Goal: Task Accomplishment & Management: Complete application form

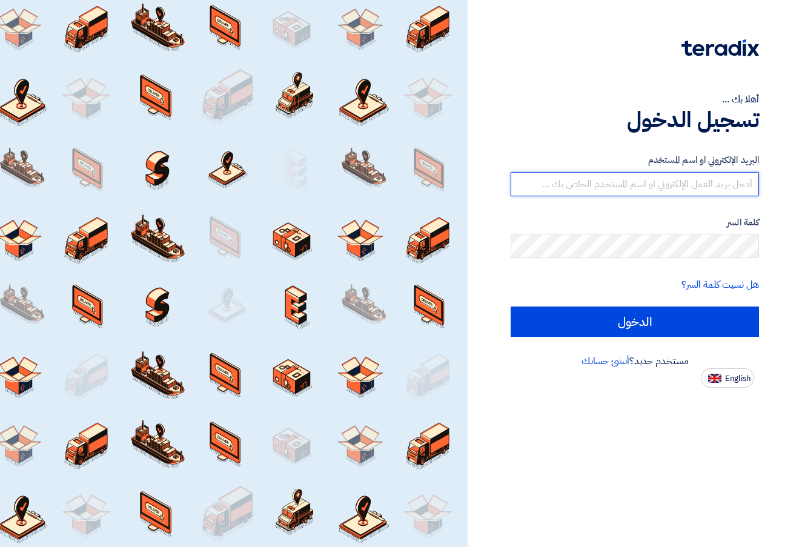
type input "[EMAIL_ADDRESS][DOMAIN_NAME]"
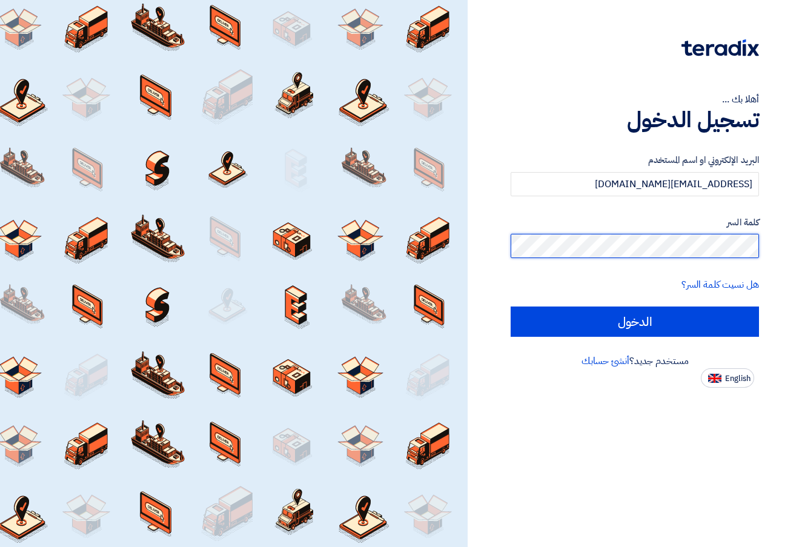
click at [634, 321] on input "الدخول" at bounding box center [634, 321] width 248 height 30
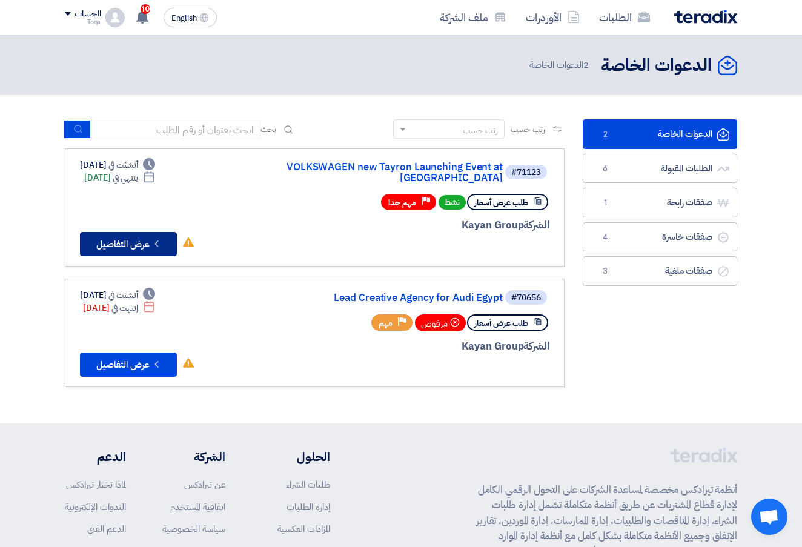
click at [148, 232] on button "Check details عرض التفاصيل" at bounding box center [128, 244] width 97 height 24
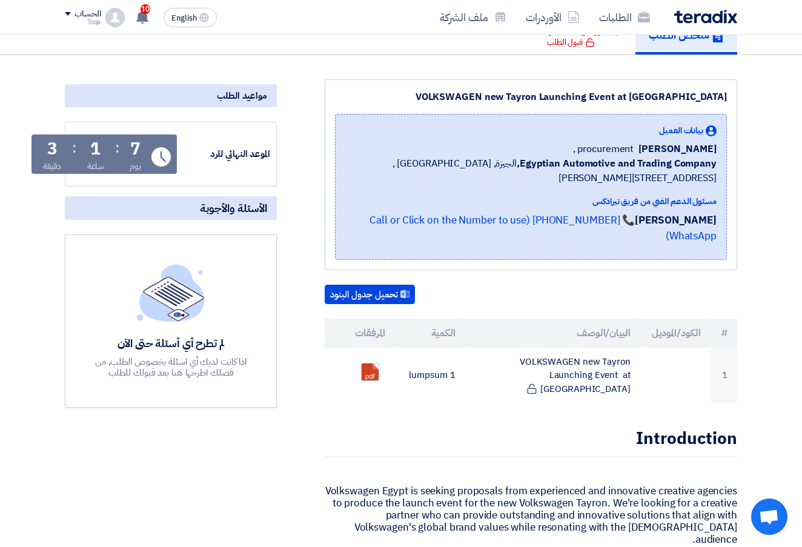
scroll to position [153, 0]
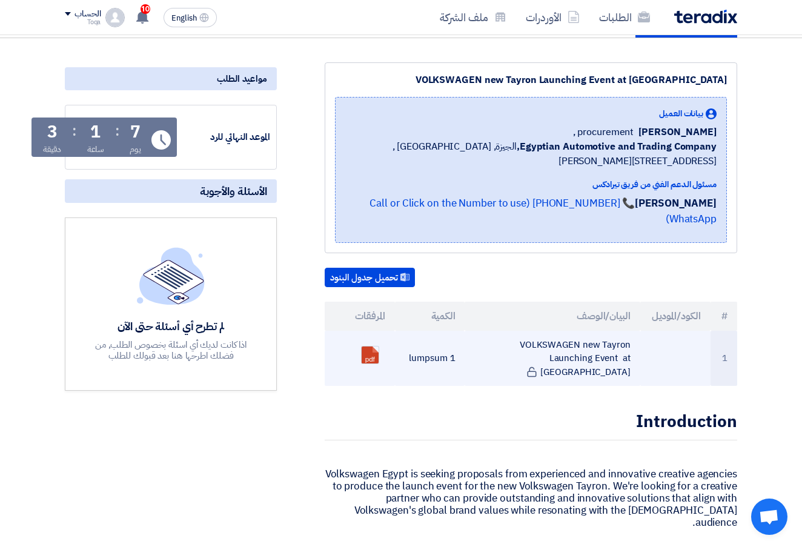
click at [399, 331] on td "1 lumpsum" at bounding box center [430, 359] width 70 height 56
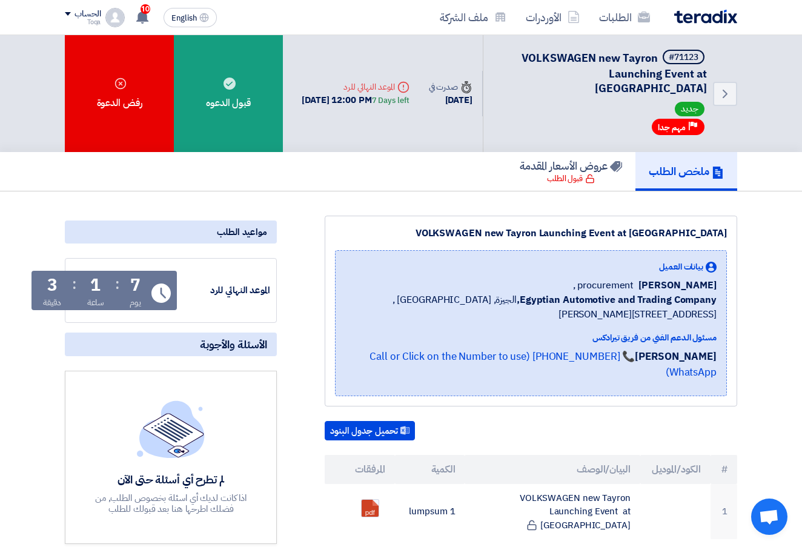
scroll to position [0, 0]
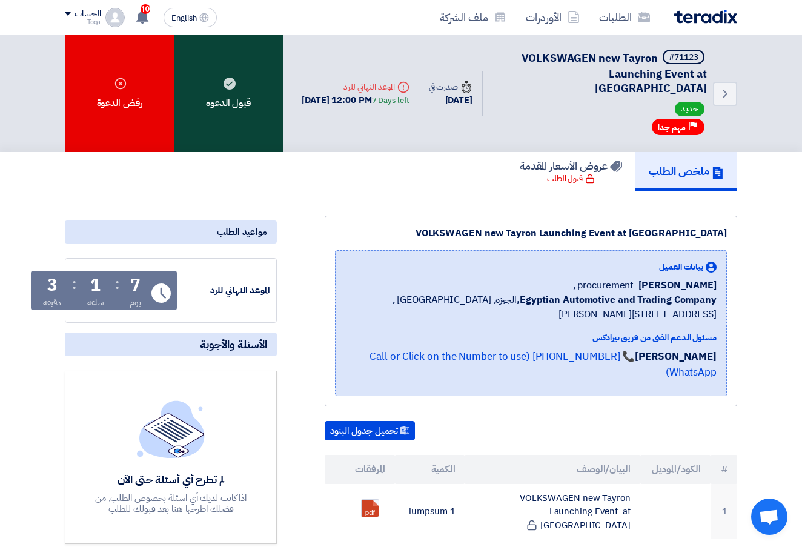
click at [233, 90] on div "قبول الدعوه" at bounding box center [228, 93] width 109 height 117
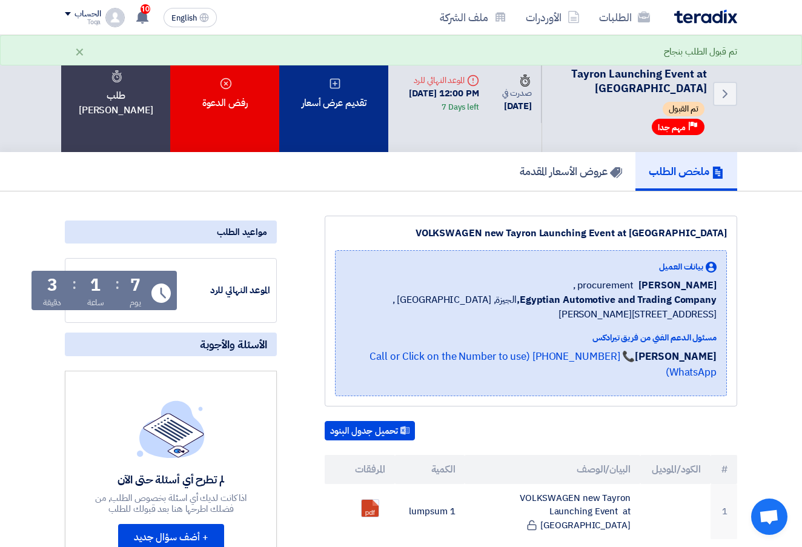
click at [327, 113] on div "تقديم عرض أسعار" at bounding box center [333, 93] width 109 height 117
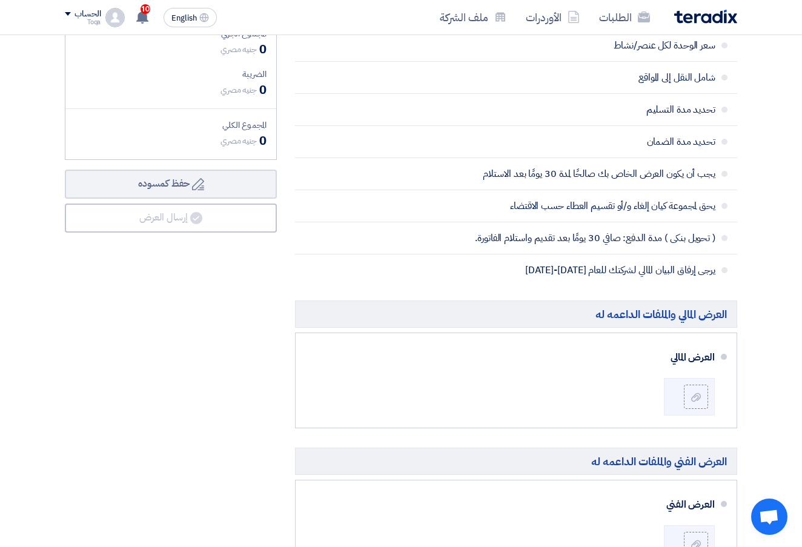
scroll to position [407, 0]
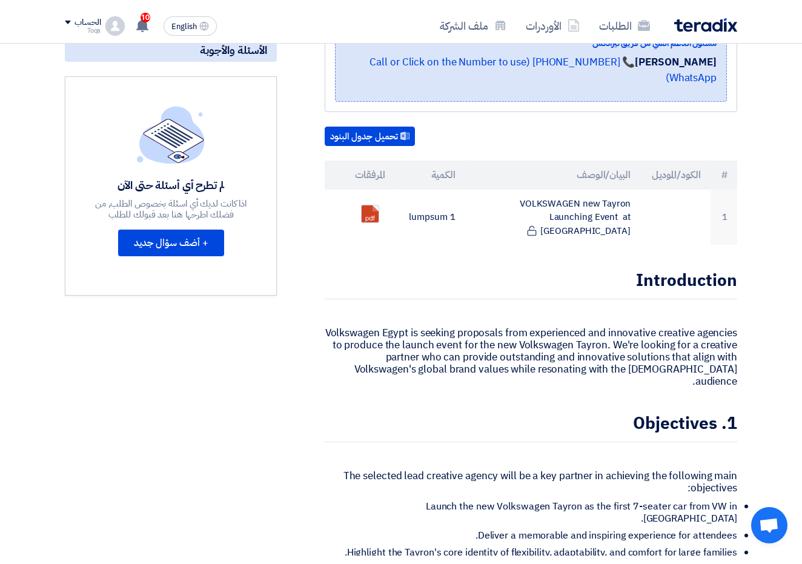
scroll to position [143, 0]
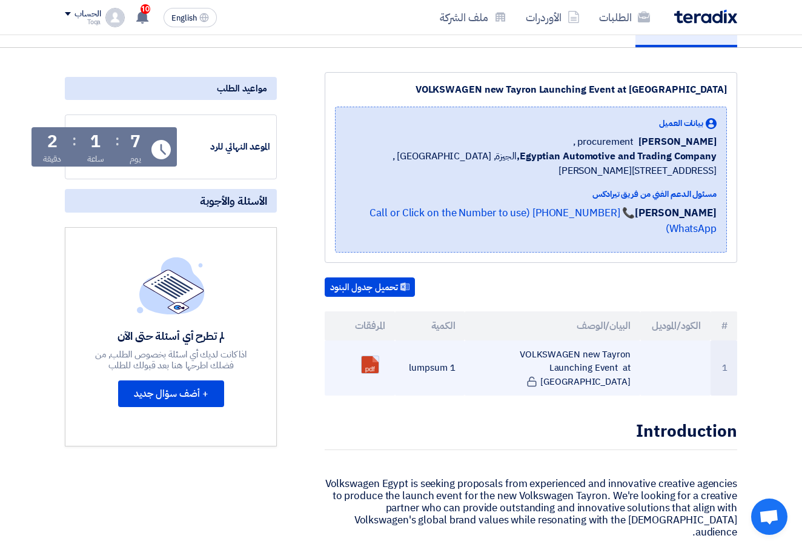
click at [372, 356] on link at bounding box center [409, 392] width 97 height 73
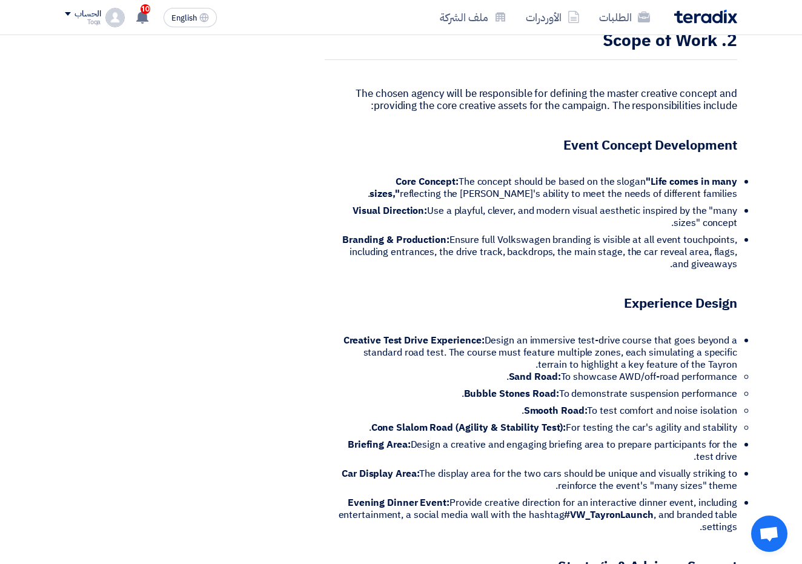
scroll to position [884, 0]
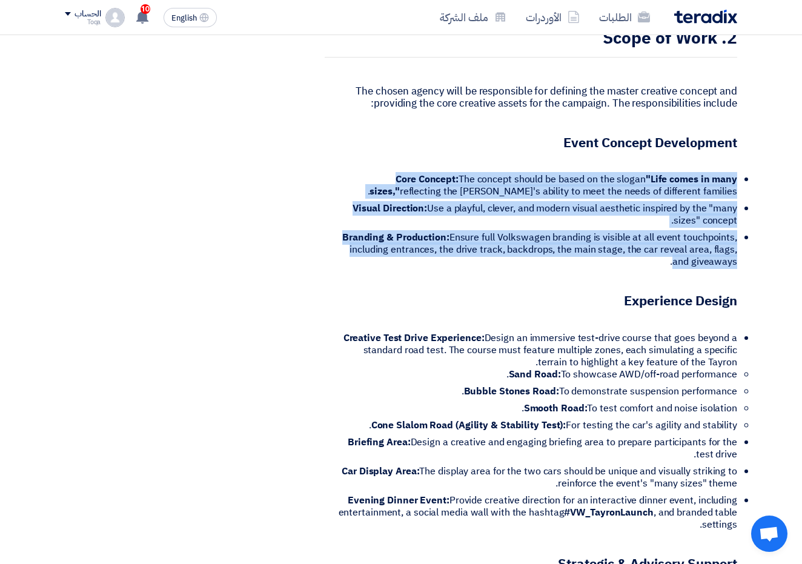
drag, startPoint x: 732, startPoint y: 220, endPoint x: 313, endPoint y: 115, distance: 432.0
click at [313, 115] on div "VOLKSWAGEN new Tayron Launching Event at [GEOGRAPHIC_DATA] بيانات العميل [PERSO…" at bounding box center [516, 530] width 460 height 2397
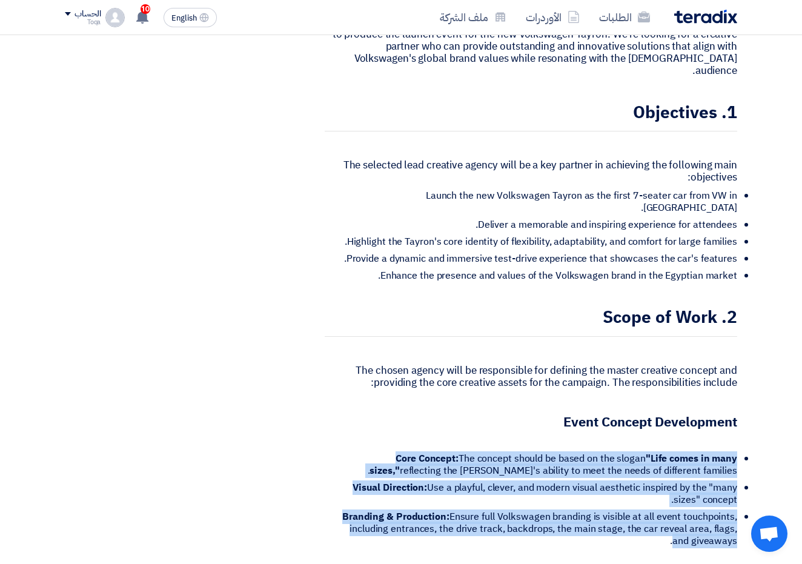
scroll to position [604, 0]
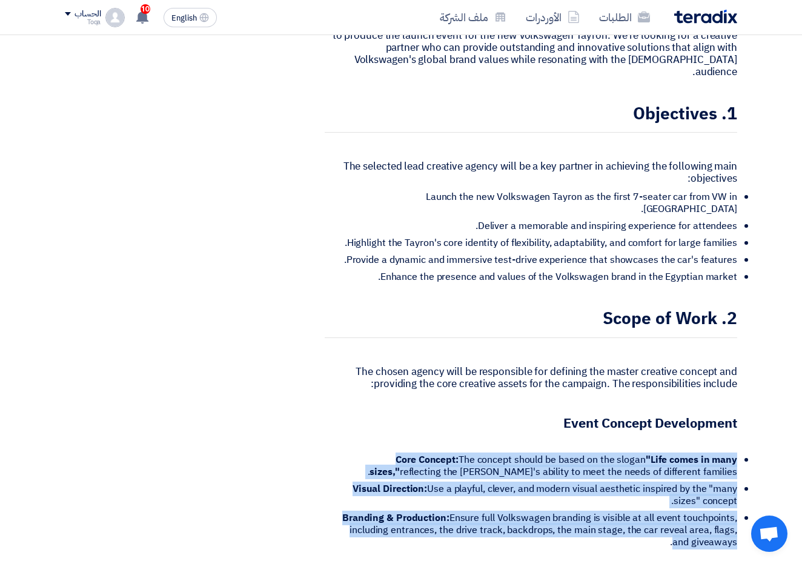
copy div "Core Concept: The concept should be based on the slogan "Life comes in many siz…"
